Goal: Transaction & Acquisition: Purchase product/service

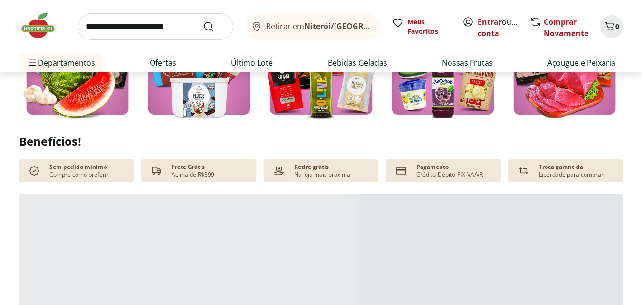
scroll to position [380, 0]
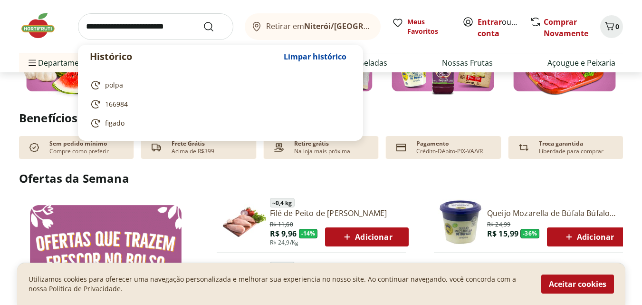
click at [119, 30] on input "search" at bounding box center [155, 26] width 155 height 27
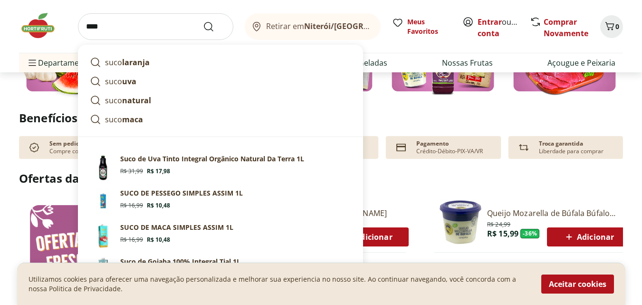
type input "****"
click at [203, 21] on button "Submit Search" at bounding box center [214, 26] width 23 height 11
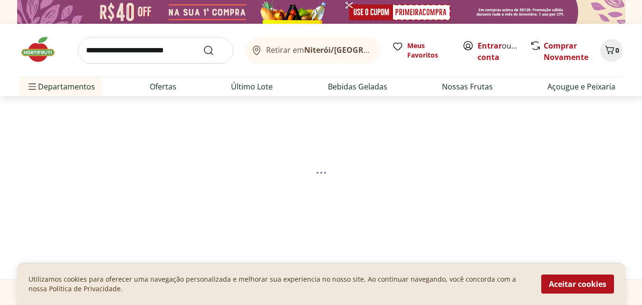
select select "**********"
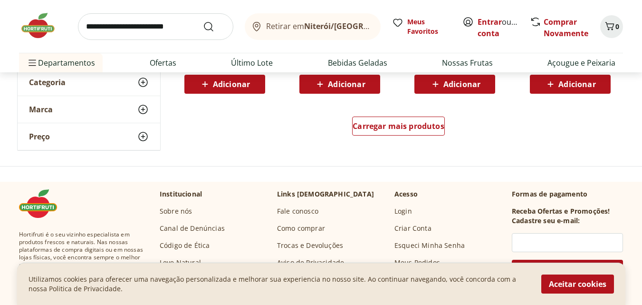
scroll to position [713, 0]
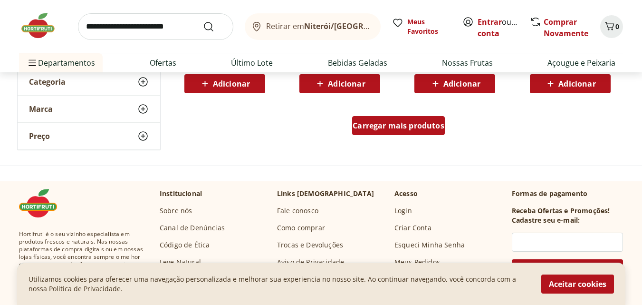
click at [396, 129] on span "Carregar mais produtos" at bounding box center [399, 126] width 92 height 8
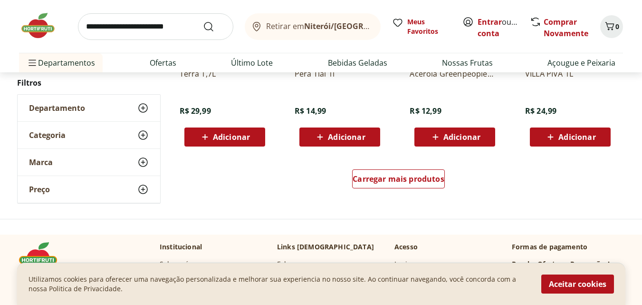
scroll to position [1283, 0]
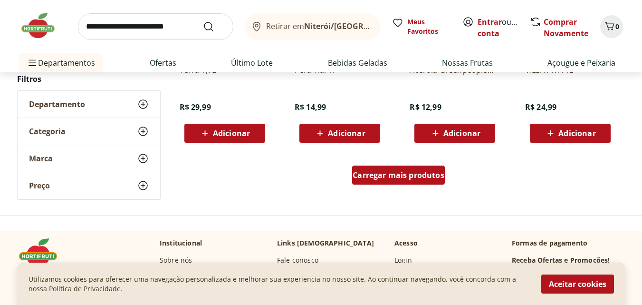
click at [404, 176] on span "Carregar mais produtos" at bounding box center [399, 175] width 92 height 8
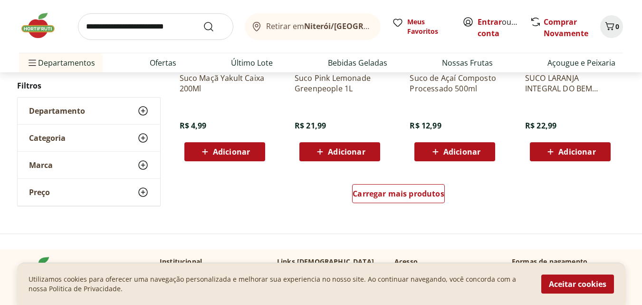
scroll to position [1901, 0]
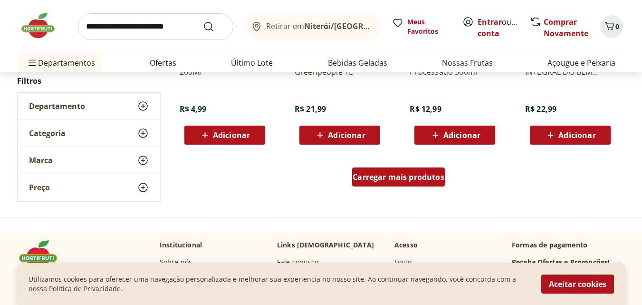
click at [406, 175] on span "Carregar mais produtos" at bounding box center [399, 177] width 92 height 8
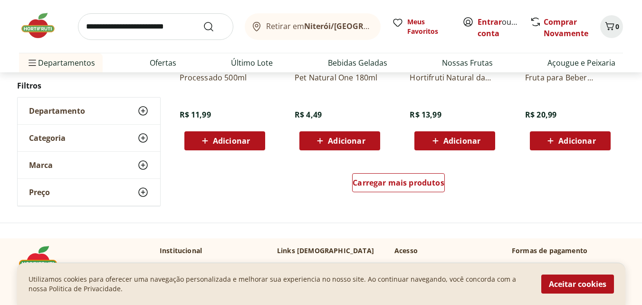
scroll to position [2519, 0]
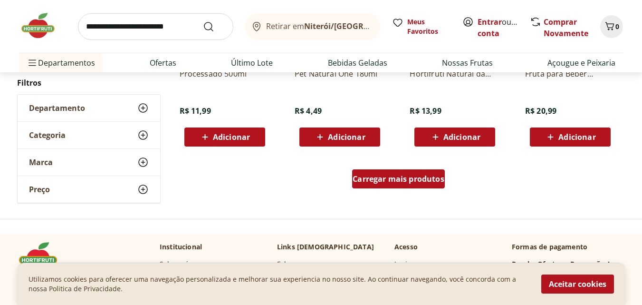
click at [406, 175] on span "Carregar mais produtos" at bounding box center [399, 179] width 92 height 8
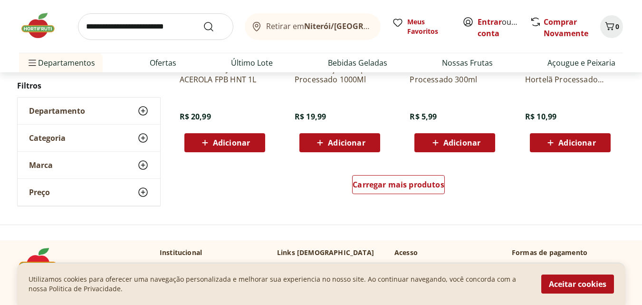
scroll to position [3137, 0]
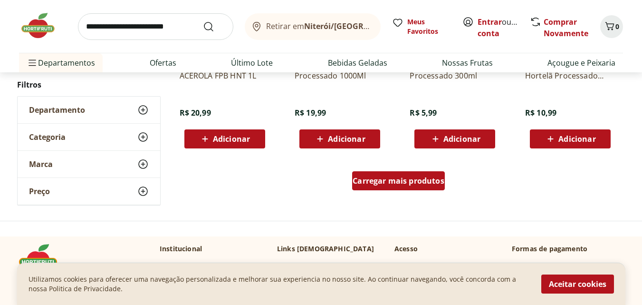
click at [406, 177] on span "Carregar mais produtos" at bounding box center [399, 181] width 92 height 8
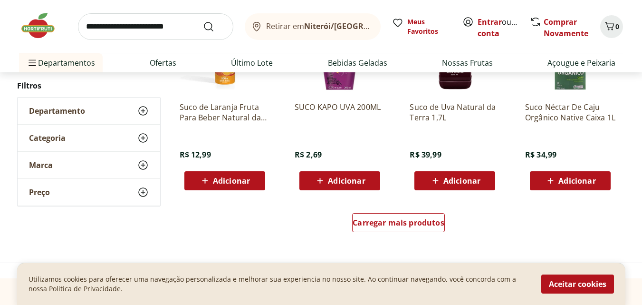
scroll to position [3755, 0]
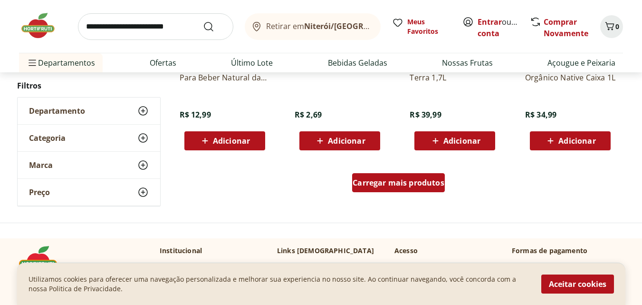
click at [406, 179] on span "Carregar mais produtos" at bounding box center [399, 183] width 92 height 8
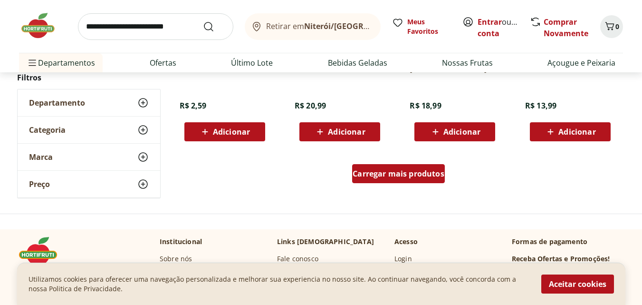
scroll to position [4420, 0]
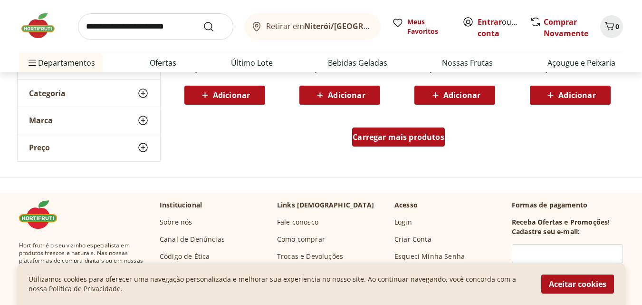
click at [398, 138] on span "Carregar mais produtos" at bounding box center [399, 137] width 92 height 8
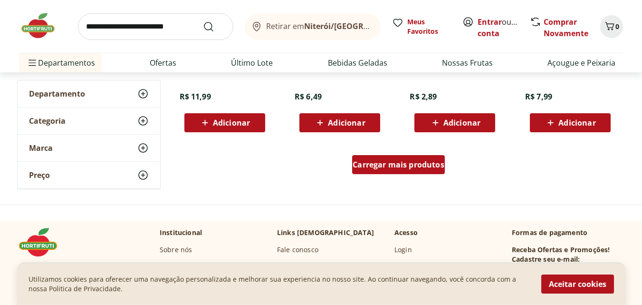
scroll to position [5038, 0]
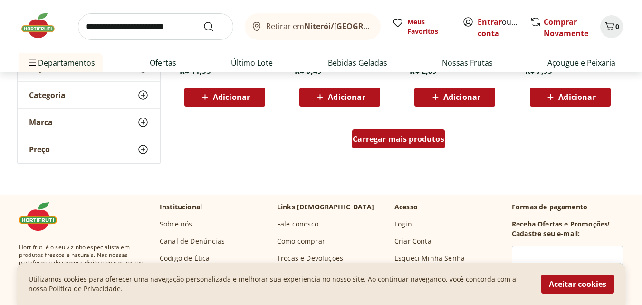
click at [398, 138] on span "Carregar mais produtos" at bounding box center [399, 139] width 92 height 8
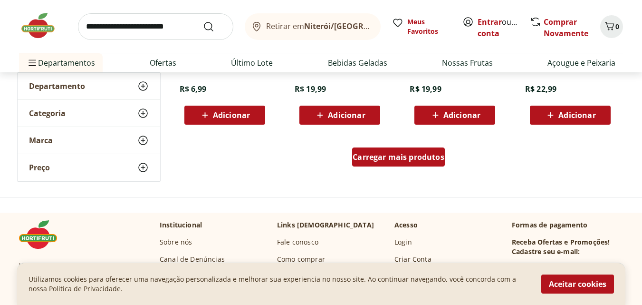
scroll to position [5656, 0]
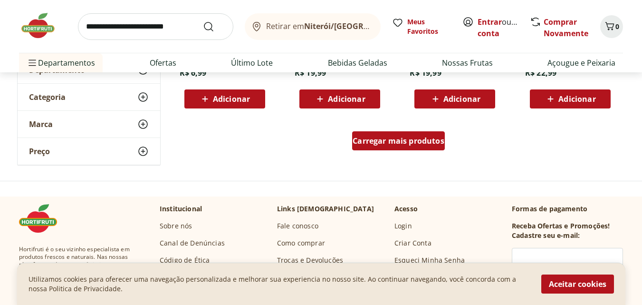
click at [400, 142] on span "Carregar mais produtos" at bounding box center [399, 141] width 92 height 8
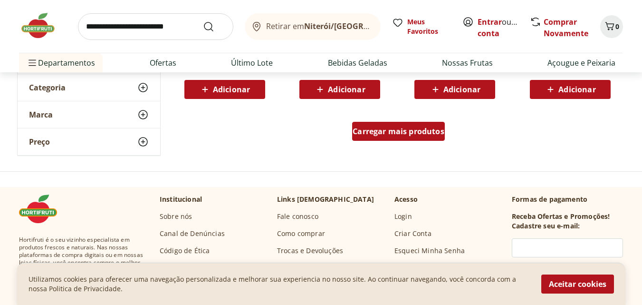
scroll to position [6321, 0]
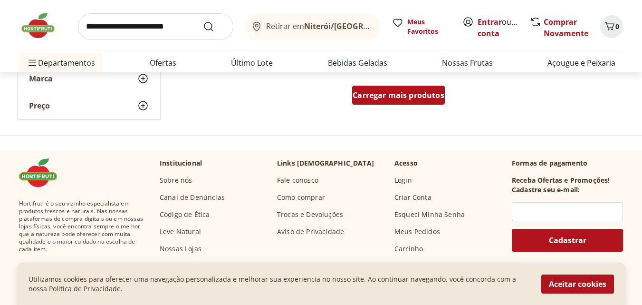
click at [393, 97] on span "Carregar mais produtos" at bounding box center [399, 95] width 92 height 8
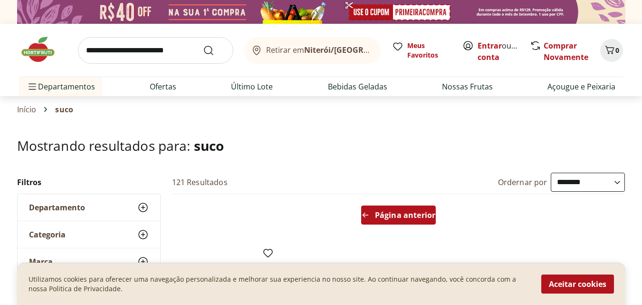
click at [385, 212] on span "Página anterior" at bounding box center [405, 215] width 60 height 8
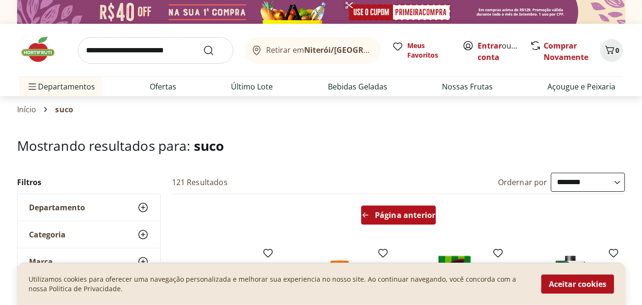
click at [385, 212] on span "Página anterior" at bounding box center [405, 215] width 60 height 8
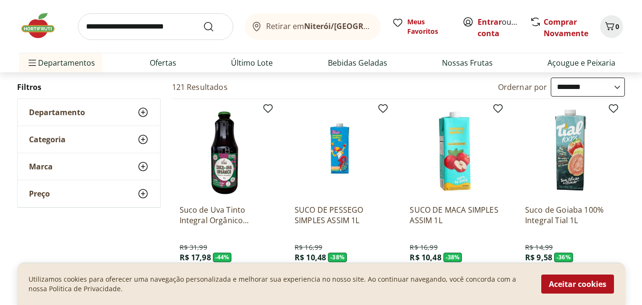
scroll to position [143, 0]
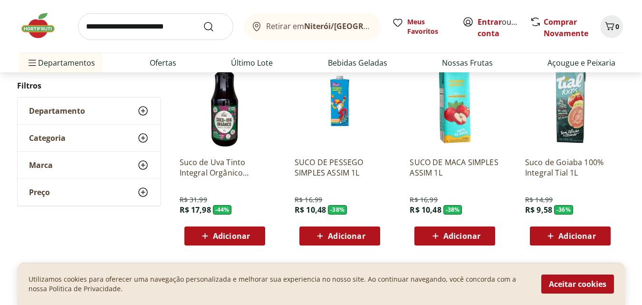
click at [214, 167] on p "Suco de Uva Tinto Integral Orgânico Natural Da Terra 1L" at bounding box center [225, 167] width 90 height 21
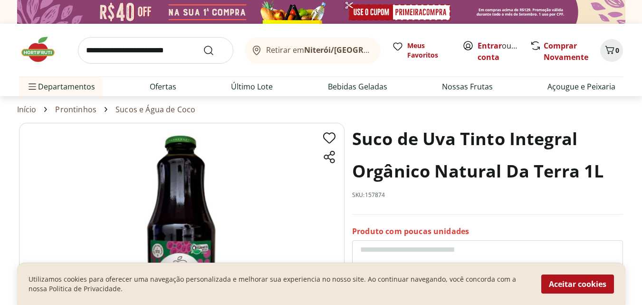
scroll to position [143, 0]
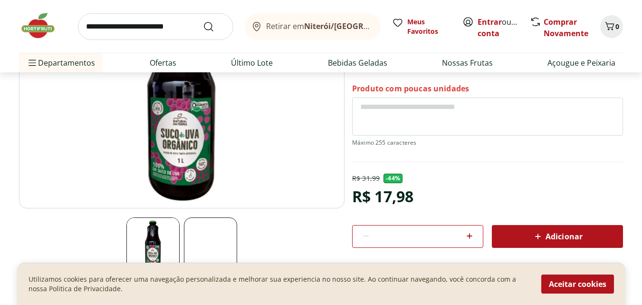
select select "**********"
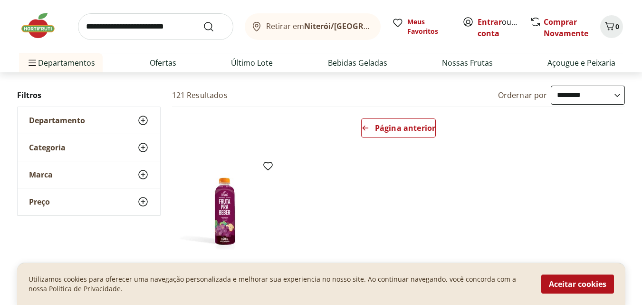
scroll to position [0, 0]
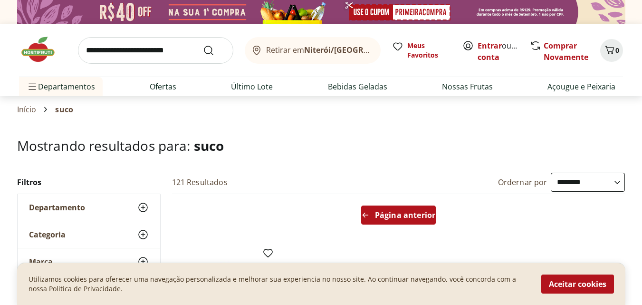
click at [385, 212] on span "Página anterior" at bounding box center [405, 215] width 60 height 8
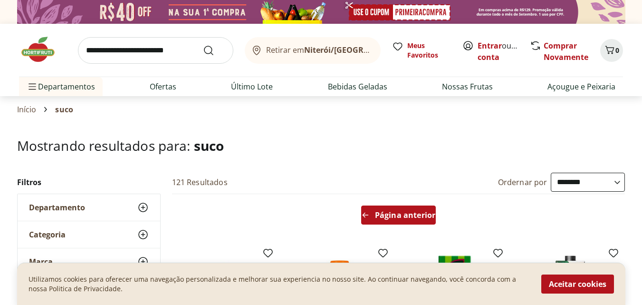
click at [385, 212] on span "Página anterior" at bounding box center [405, 215] width 60 height 8
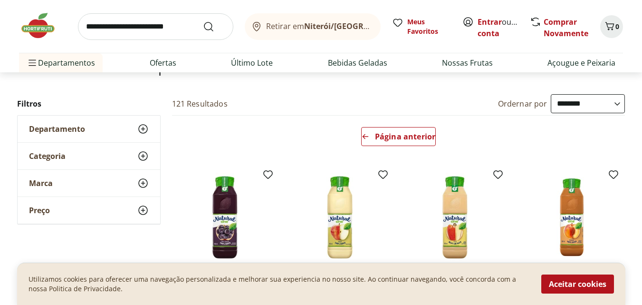
scroll to position [95, 0]
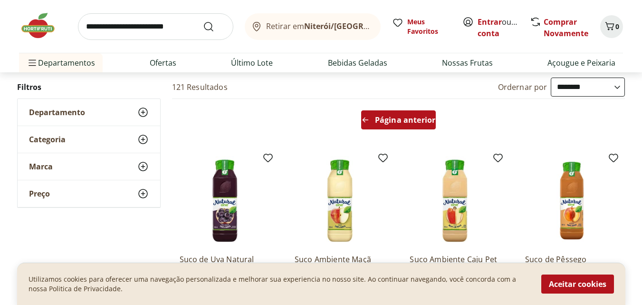
click at [394, 121] on span "Página anterior" at bounding box center [405, 120] width 60 height 8
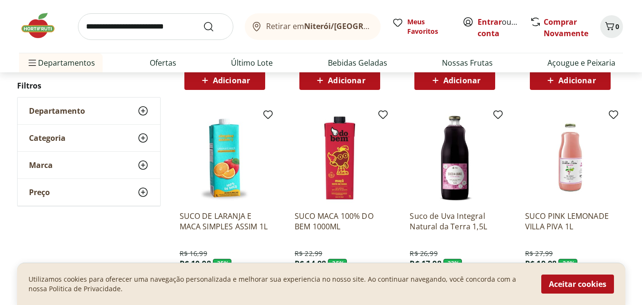
scroll to position [523, 0]
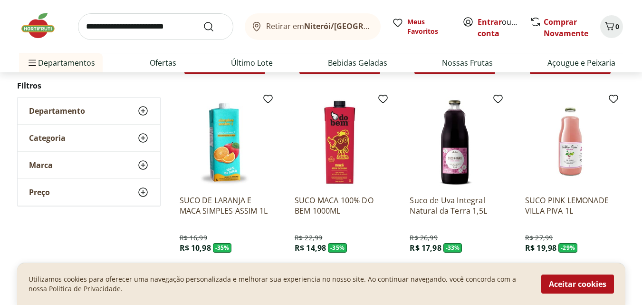
click at [390, 127] on div "SUCO MACA 100% DO BEM 1000ML R$ 22,99 R$ 14,98 - 35 % Adicionar" at bounding box center [340, 190] width 106 height 202
